Goal: Transaction & Acquisition: Download file/media

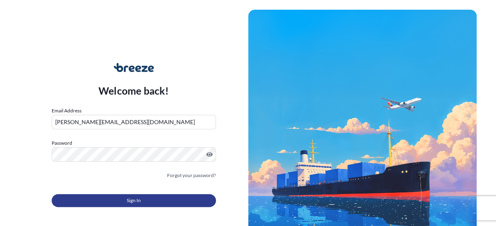
click at [137, 199] on span "Sign In" at bounding box center [134, 200] width 14 height 8
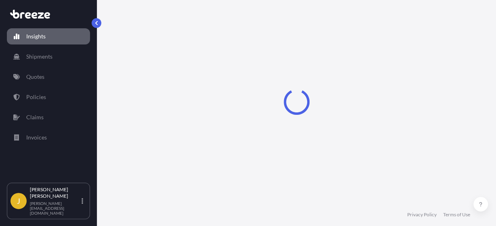
select select "2025"
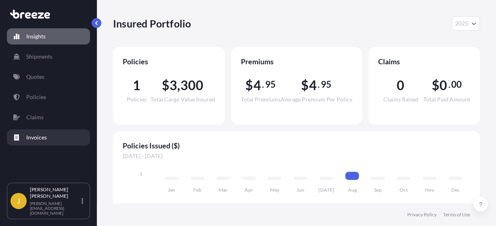
click at [62, 138] on link "Invoices" at bounding box center [48, 137] width 83 height 16
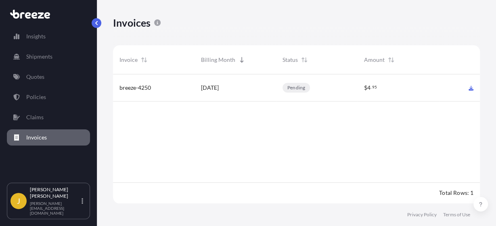
scroll to position [137, 367]
click at [474, 88] on div at bounding box center [459, 87] width 41 height 27
click at [469, 87] on icon at bounding box center [471, 88] width 5 height 5
click at [470, 88] on icon at bounding box center [471, 88] width 5 height 5
click at [475, 85] on div at bounding box center [459, 87] width 41 height 27
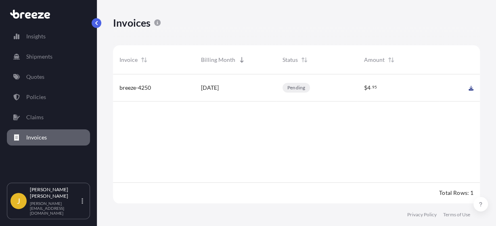
click at [470, 86] on link at bounding box center [469, 88] width 7 height 8
